Goal: Task Accomplishment & Management: Use online tool/utility

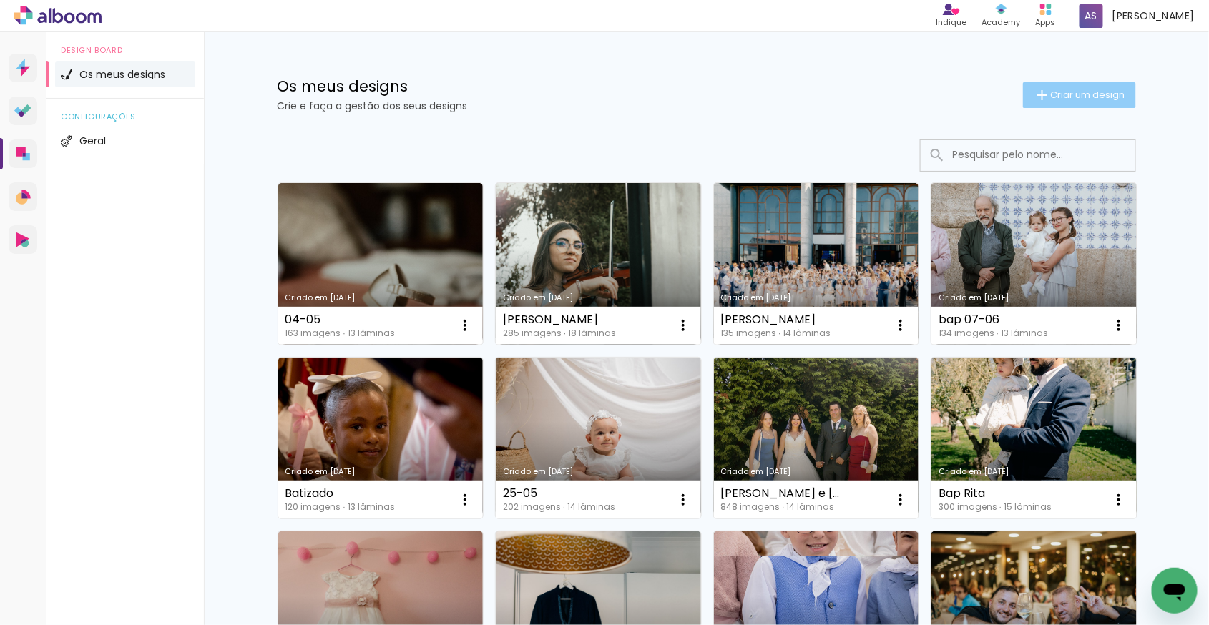
click at [1122, 96] on paper-button "Criar um design" at bounding box center [1079, 95] width 113 height 26
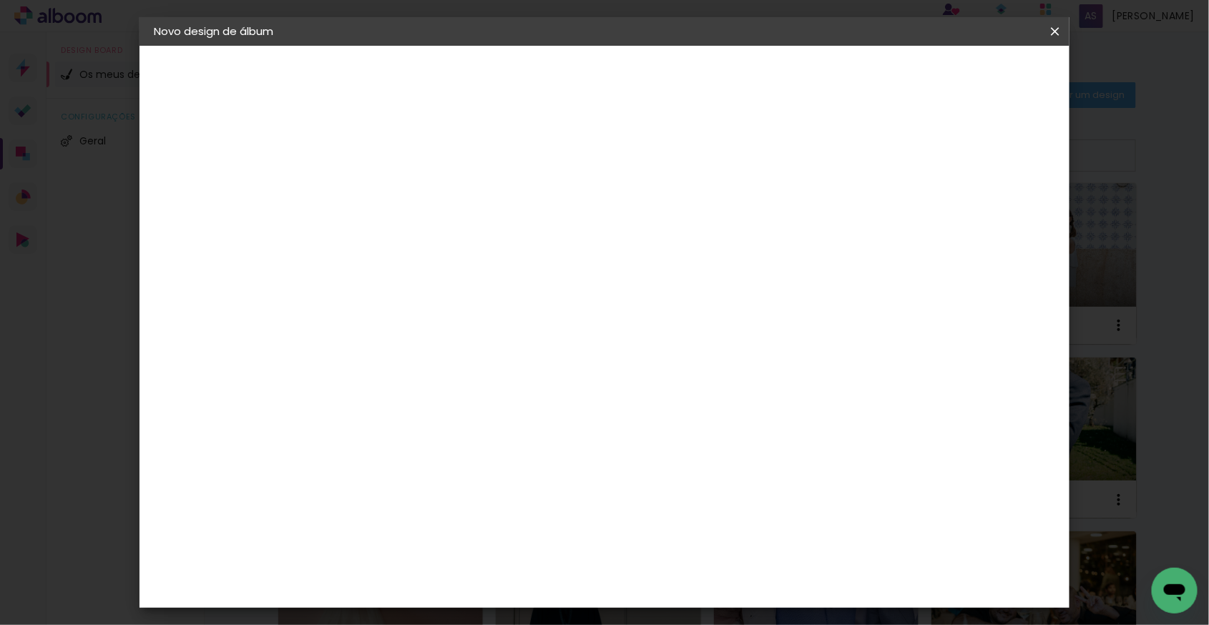
click at [388, 195] on input at bounding box center [388, 192] width 0 height 22
click at [388, 190] on input at bounding box center [388, 192] width 0 height 22
click at [388, 191] on input at bounding box center [388, 192] width 0 height 22
type input "braga"
click at [0, 0] on slot "Avançar" at bounding box center [0, 0] width 0 height 0
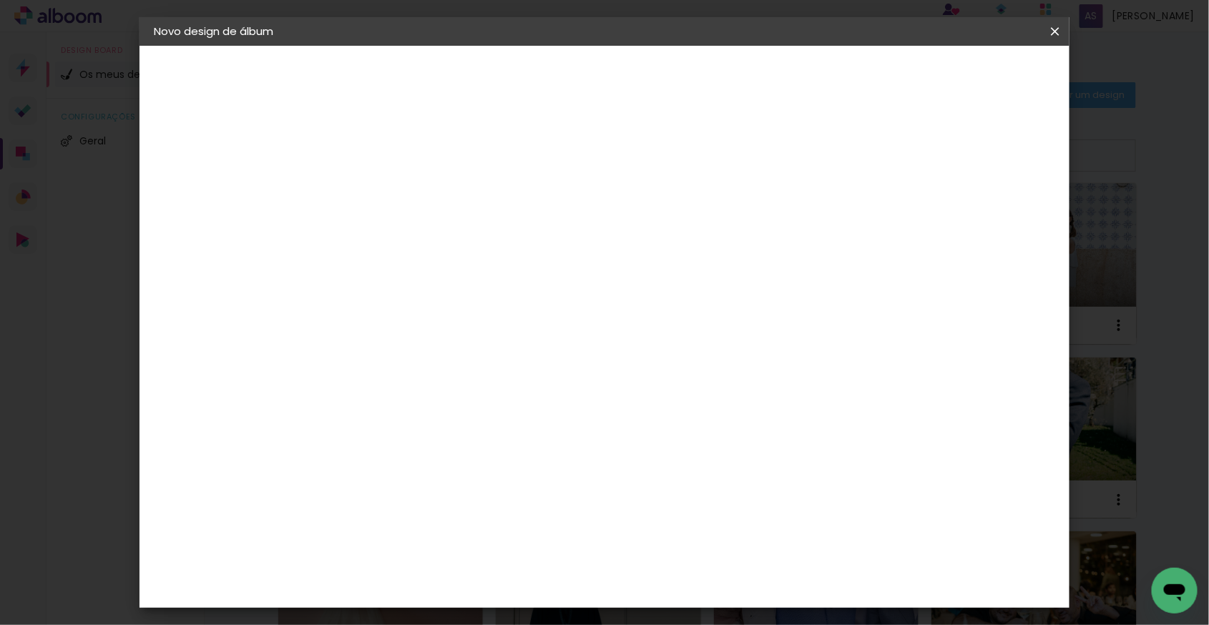
click at [0, 0] on slot "Tamanho Livre" at bounding box center [0, 0] width 0 height 0
click at [597, 64] on paper-button "Avançar" at bounding box center [562, 76] width 70 height 24
drag, startPoint x: 346, startPoint y: 400, endPoint x: 416, endPoint y: 406, distance: 71.1
click at [416, 296] on div "30 cm cm cm mm A maioria dos laboratórios sugere 5mm de margem." at bounding box center [663, 238] width 674 height 114
type input "19"
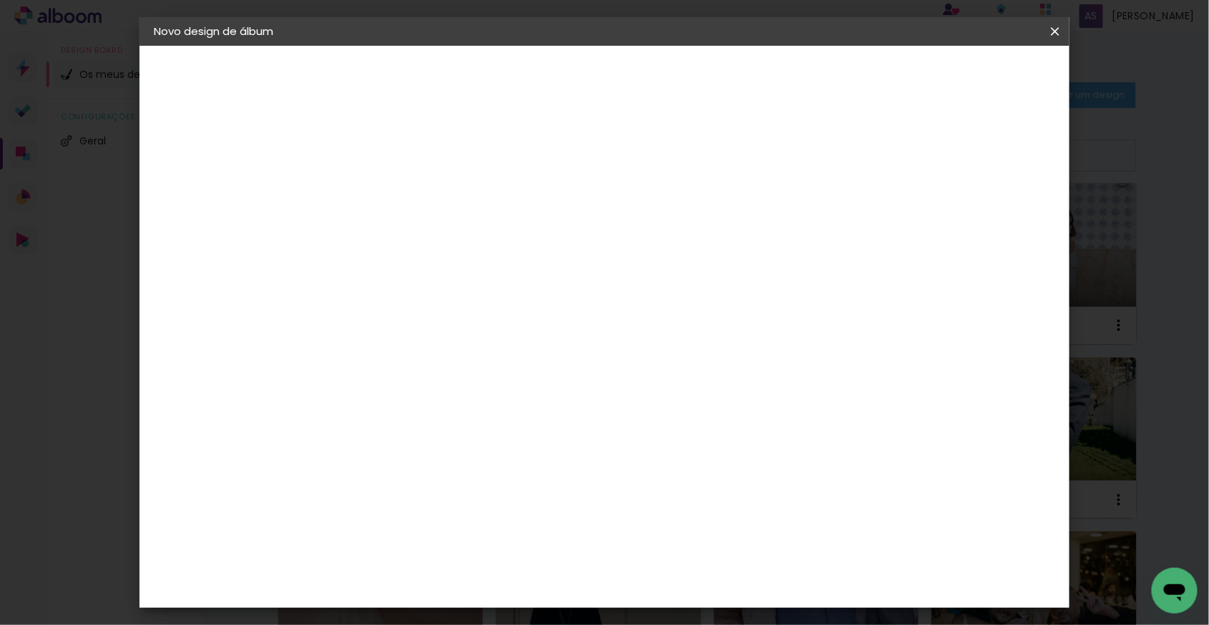
type paper-input "19"
drag, startPoint x: 685, startPoint y: 492, endPoint x: 800, endPoint y: 493, distance: 115.2
click at [800, 493] on div "cm" at bounding box center [691, 494] width 560 height 50
type input "50"
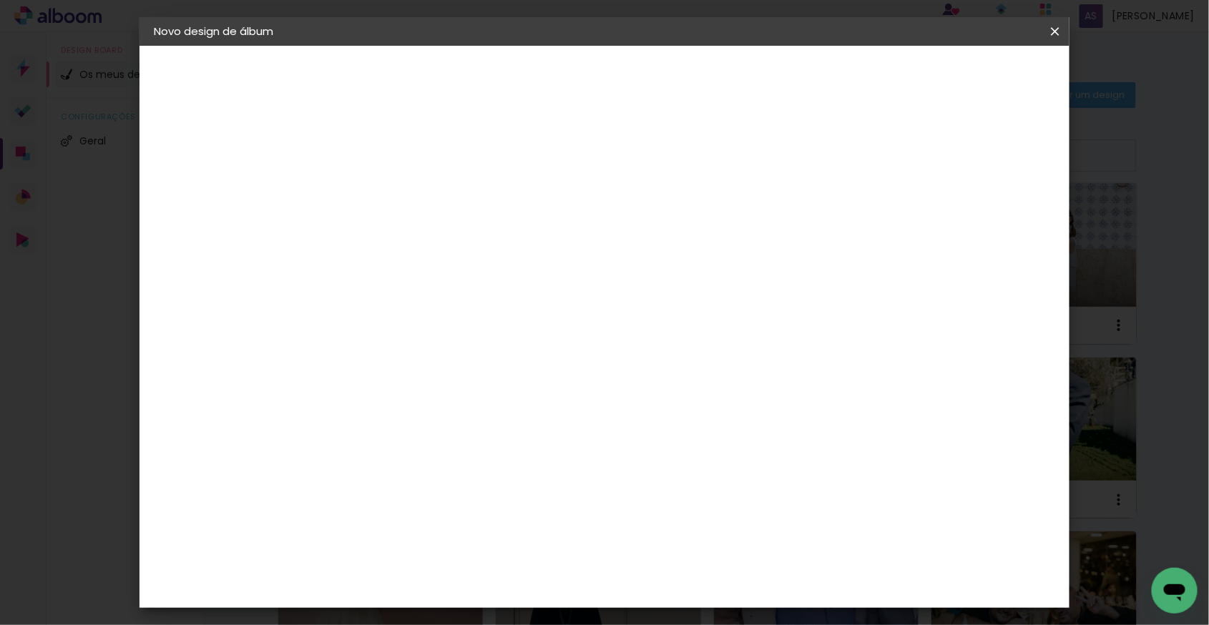
type paper-input "50"
click at [1000, 73] on header "Tamanho livre Defina a largura, altura e margem das folhas. Voltar Iniciar desi…" at bounding box center [663, 83] width 674 height 74
click at [964, 75] on span "Iniciar design" at bounding box center [931, 76] width 65 height 10
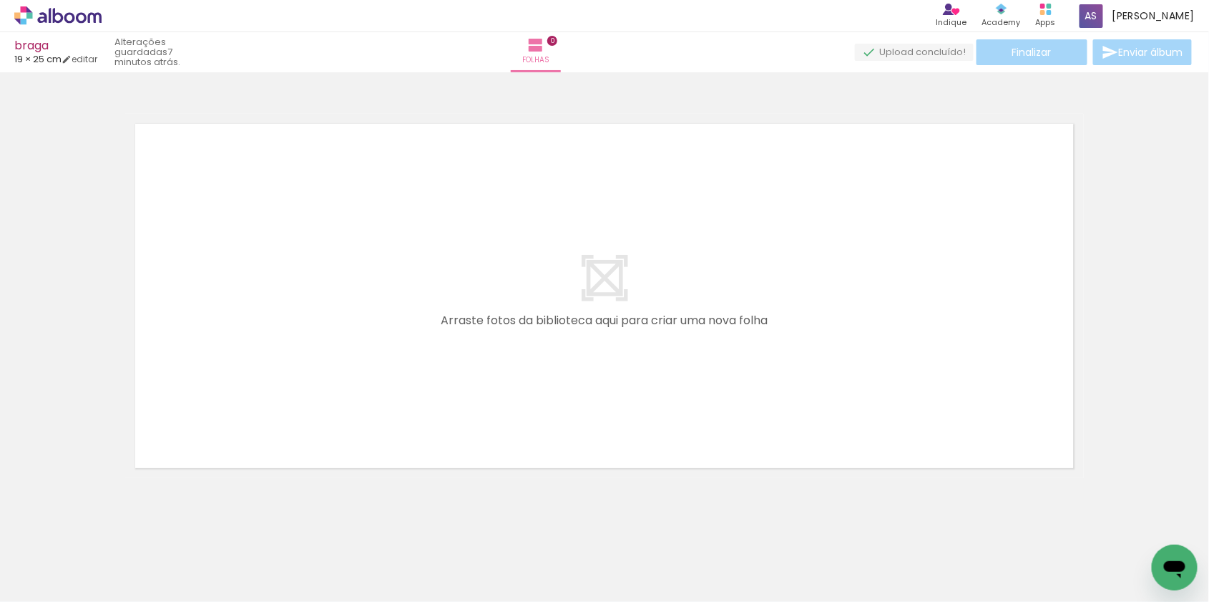
click at [70, 579] on span "Adicionar Fotos" at bounding box center [50, 583] width 43 height 16
click at [0, 0] on input "file" at bounding box center [0, 0] width 0 height 0
